Goal: Check status: Check status

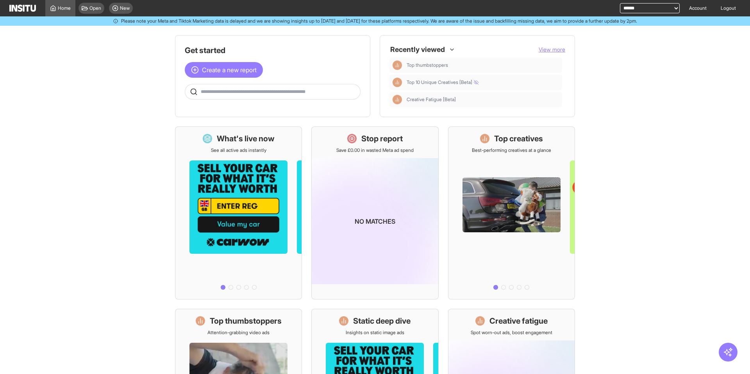
click at [126, 91] on main "Get started Create a new report Ask questions like: Which campaigns had the hig…" at bounding box center [375, 200] width 750 height 349
click at [121, 92] on main "Get started Create a new report Ask questions like: Which campaigns had the hig…" at bounding box center [375, 200] width 750 height 349
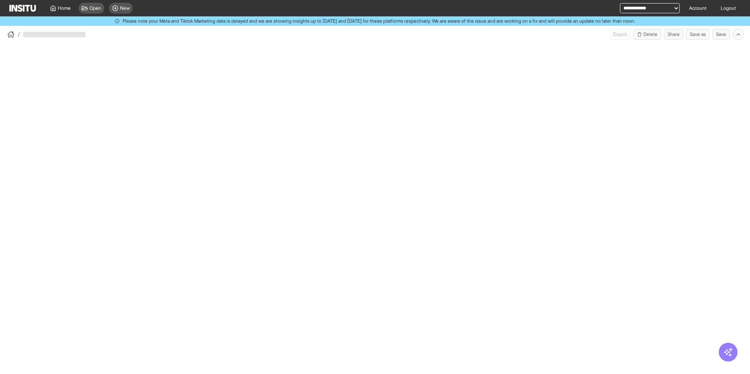
select select "**"
